Goal: Transaction & Acquisition: Purchase product/service

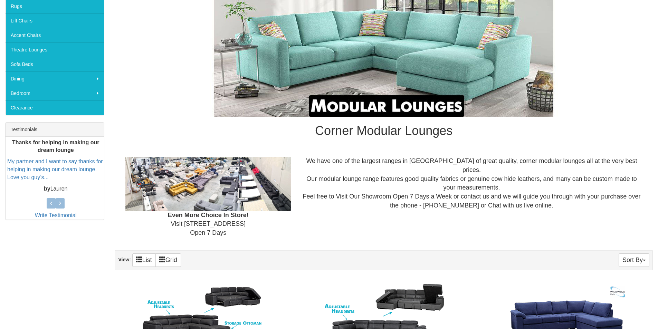
scroll to position [173, 0]
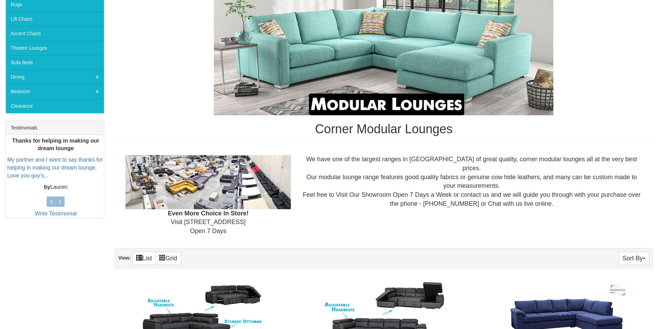
click at [431, 107] on img at bounding box center [383, 29] width 414 height 173
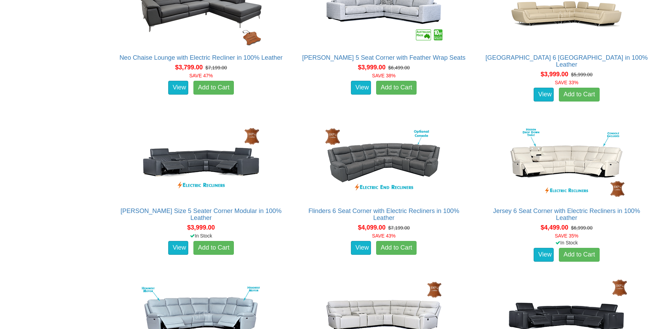
scroll to position [1692, 0]
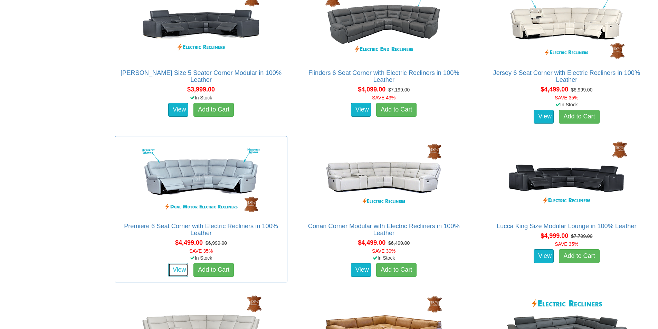
click at [179, 266] on link "View" at bounding box center [178, 270] width 20 height 14
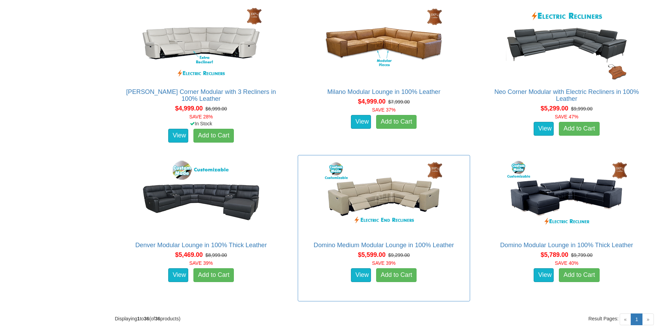
scroll to position [1980, 0]
